Goal: Navigation & Orientation: Find specific page/section

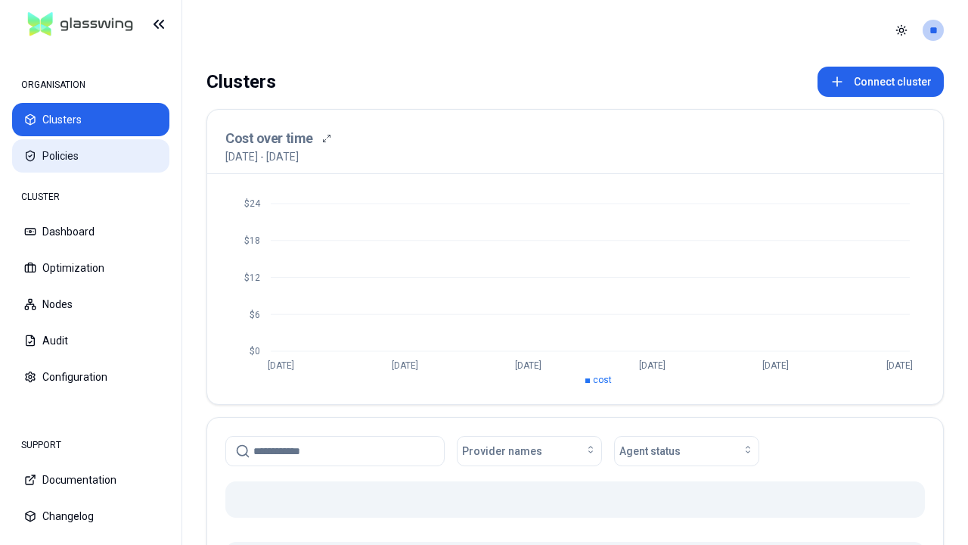
click at [91, 156] on button "Policies" at bounding box center [90, 155] width 157 height 33
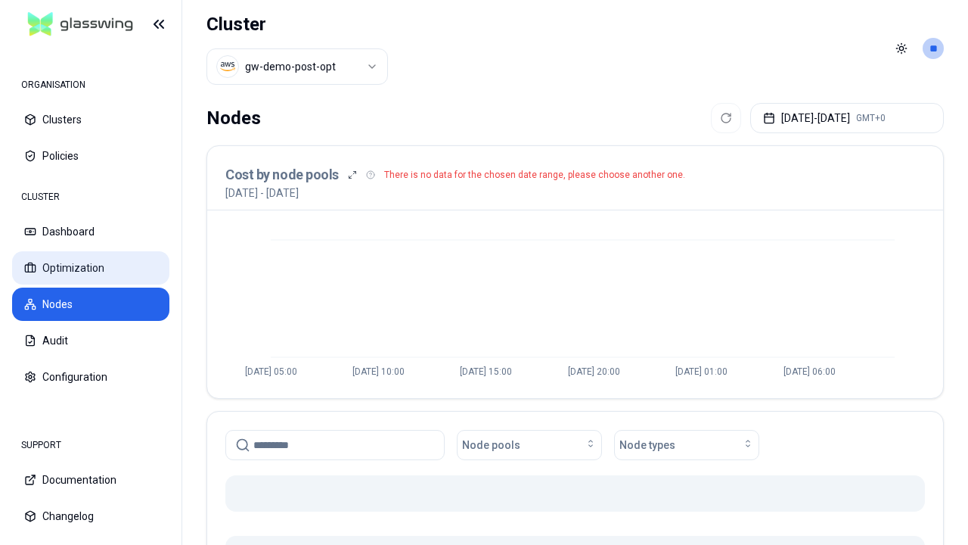
click at [91, 268] on button "Optimization" at bounding box center [90, 267] width 157 height 33
